Goal: Find specific page/section

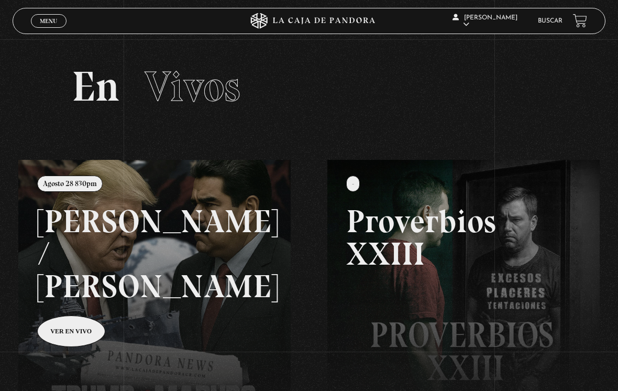
click at [550, 24] on link "Buscar" at bounding box center [550, 21] width 25 height 6
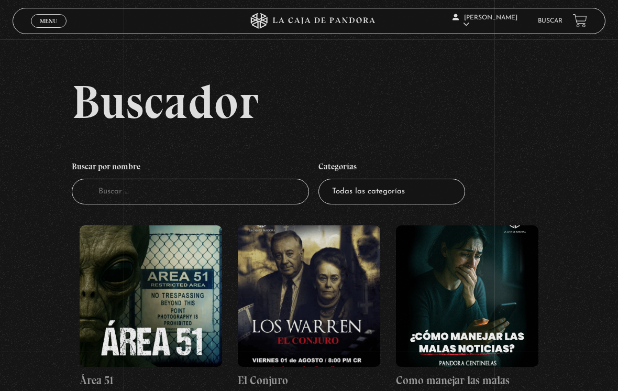
click at [275, 204] on input "Buscador" at bounding box center [190, 192] width 237 height 26
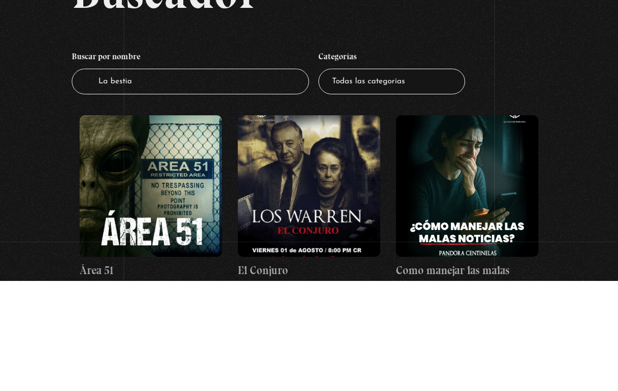
type input "La bestia"
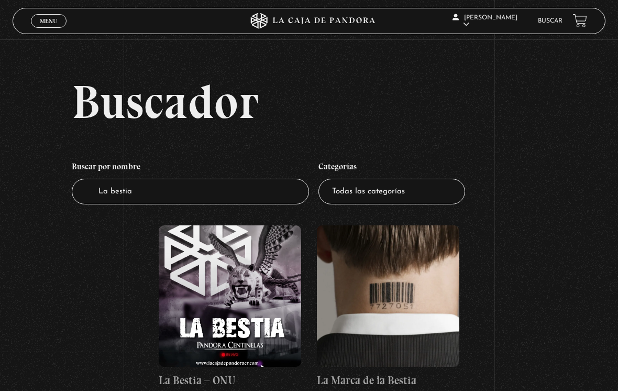
click at [191, 263] on figure at bounding box center [230, 295] width 142 height 141
